Goal: Task Accomplishment & Management: Manage account settings

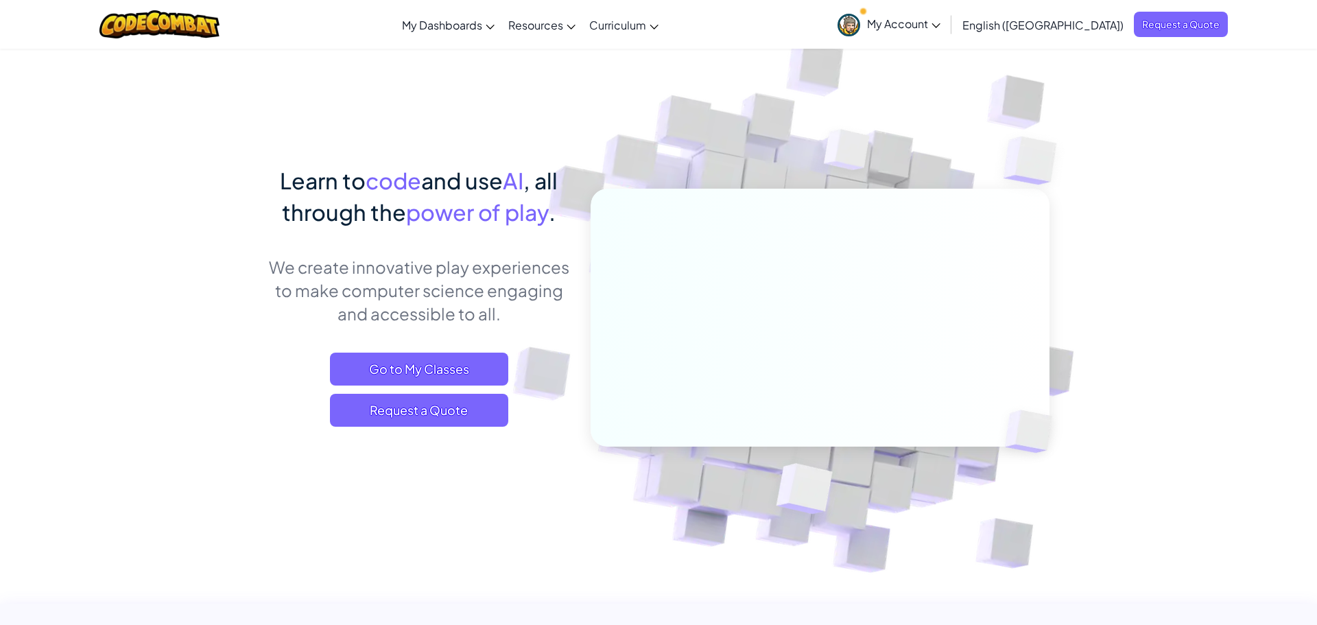
click at [940, 21] on span "My Account" at bounding box center [903, 23] width 73 height 14
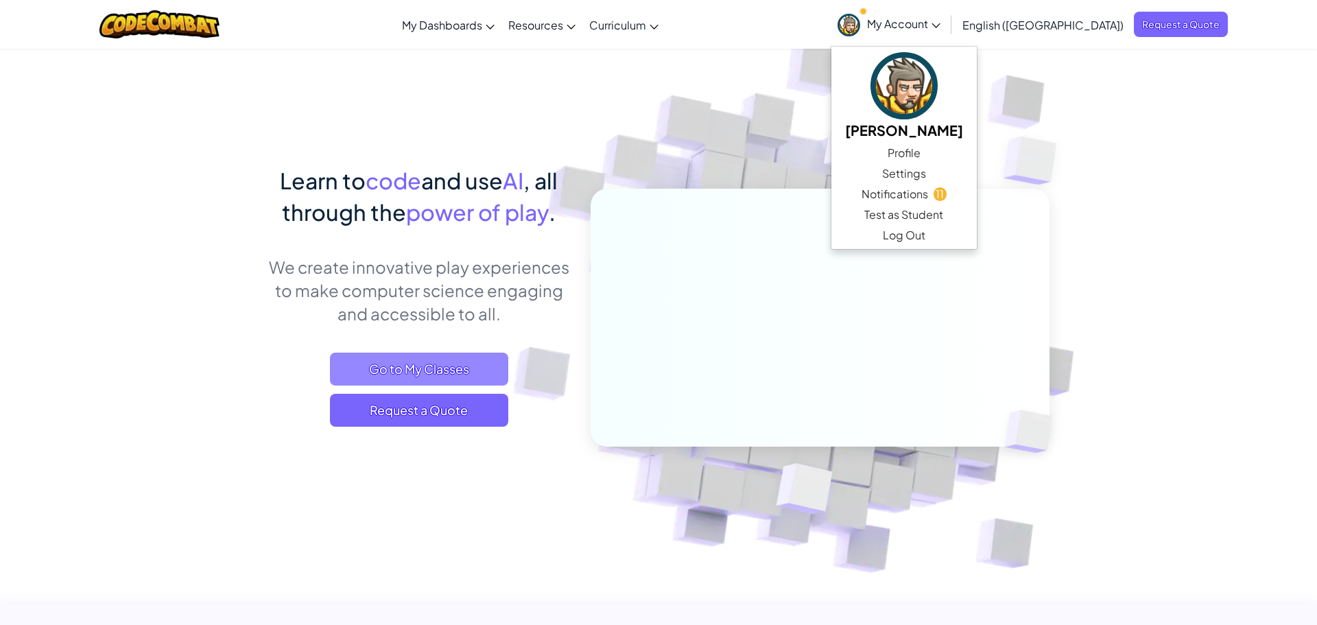
click at [457, 376] on span "Go to My Classes" at bounding box center [419, 368] width 178 height 33
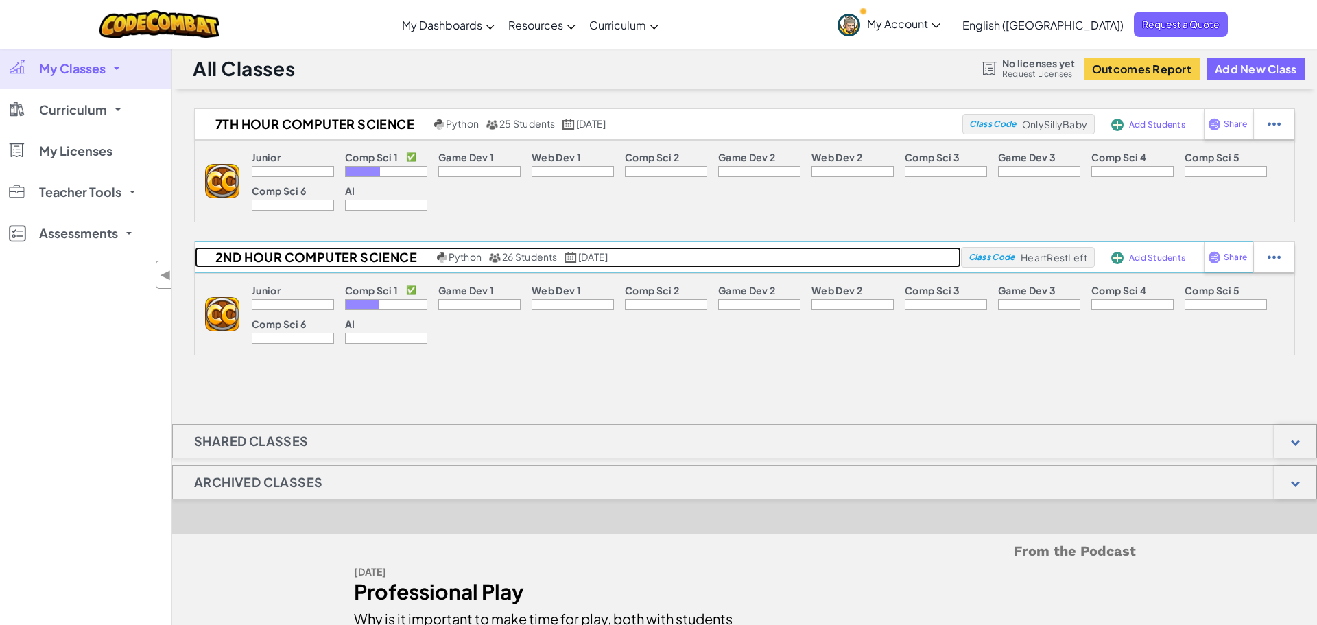
click at [331, 263] on h2 "2nd Hour Computer Science" at bounding box center [314, 257] width 239 height 21
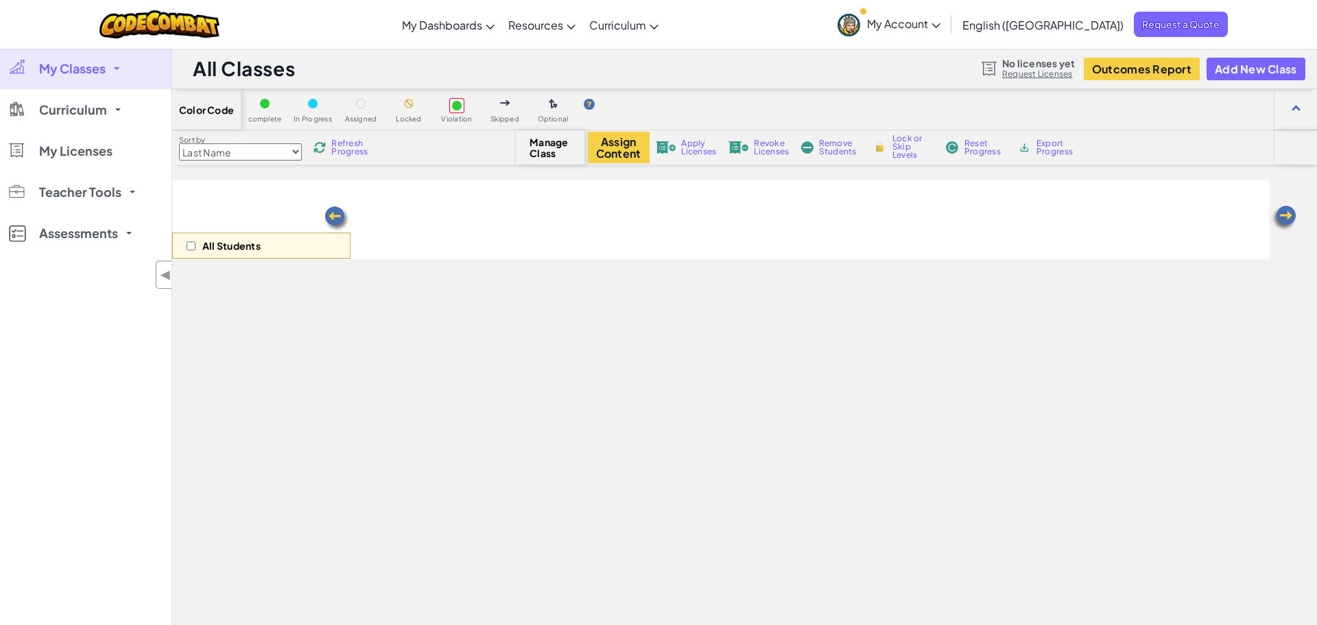
select select "560f1a9f22961295f9427742"
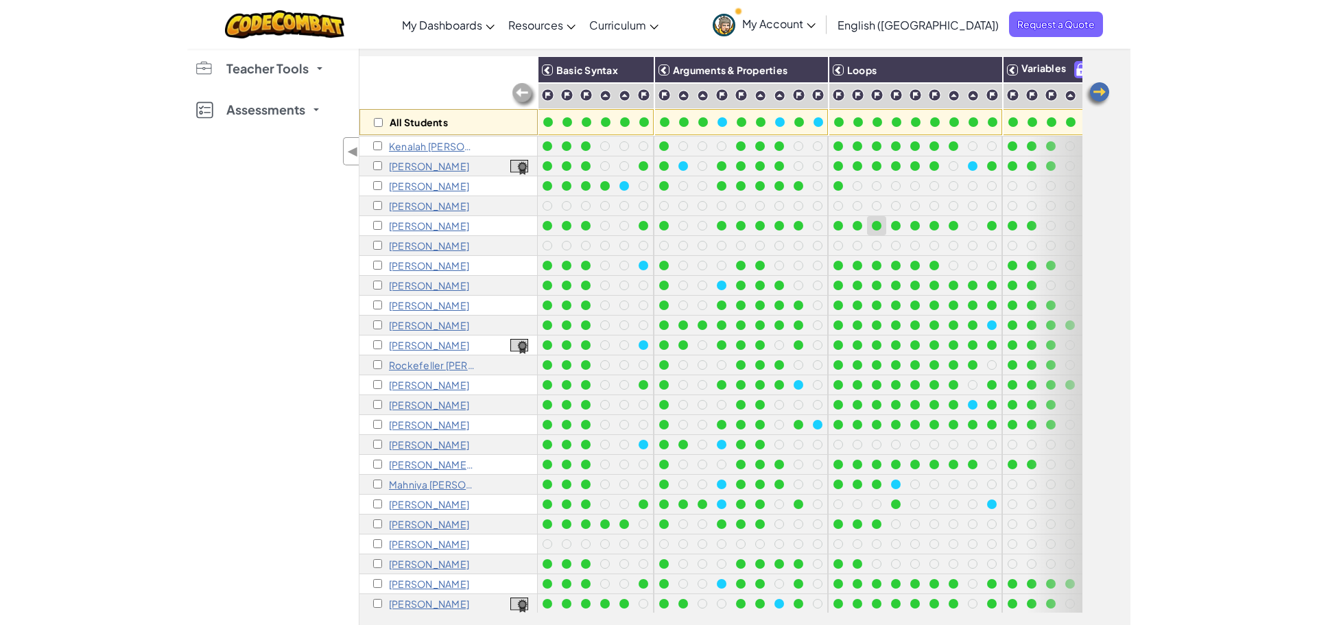
scroll to position [42, 0]
